Goal: Find specific page/section: Find specific page/section

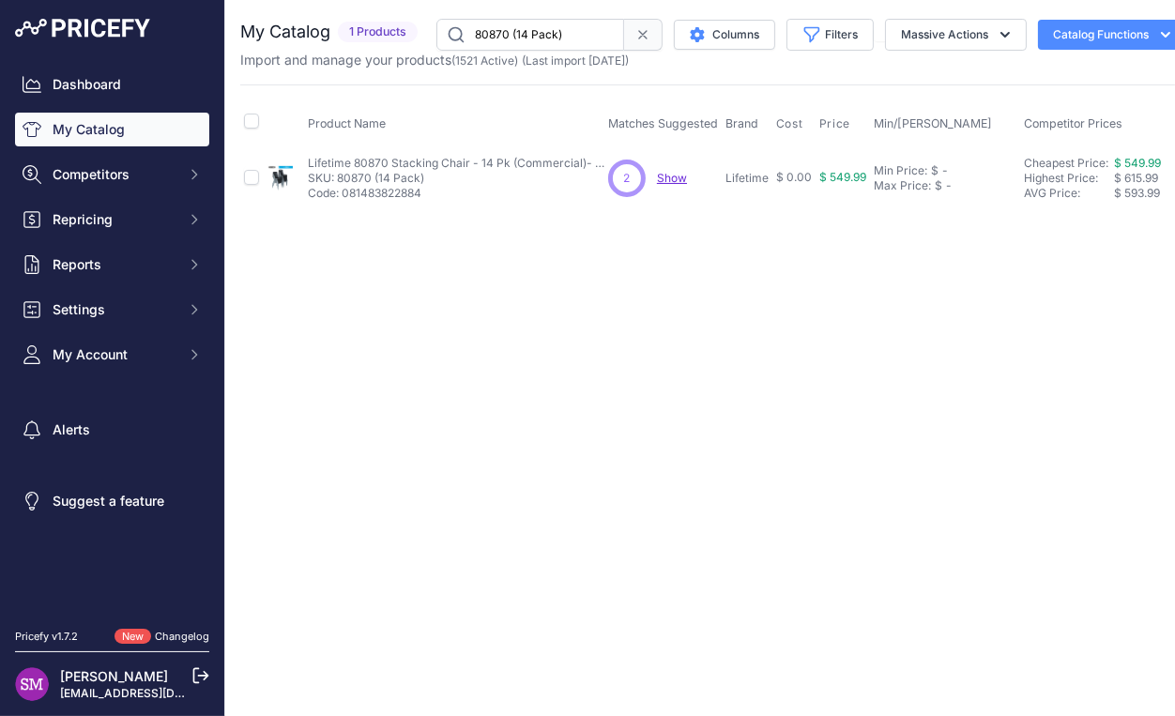
click at [680, 179] on span "Show" at bounding box center [672, 178] width 30 height 14
